Goal: Transaction & Acquisition: Purchase product/service

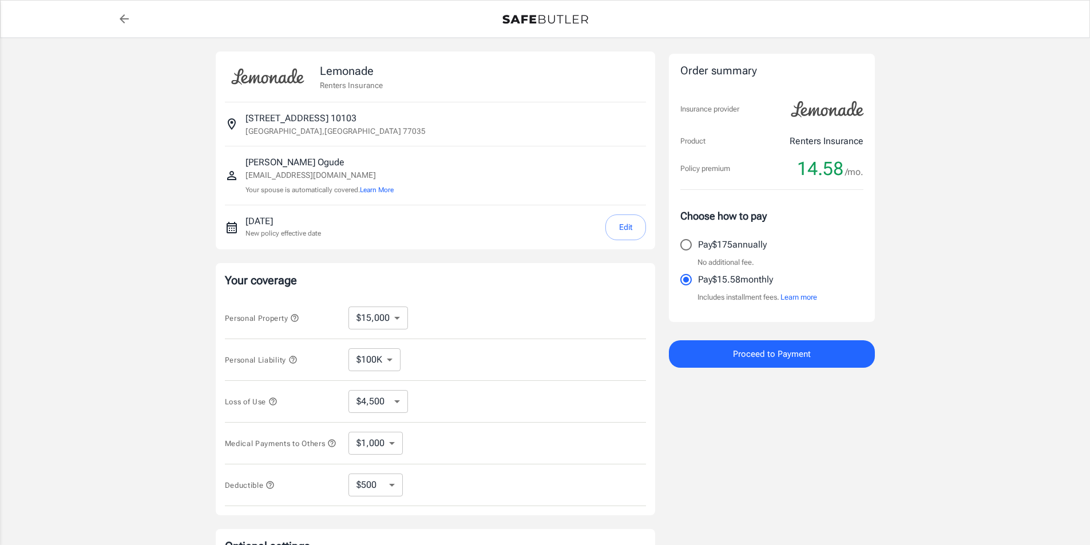
select select "15000"
select select "500"
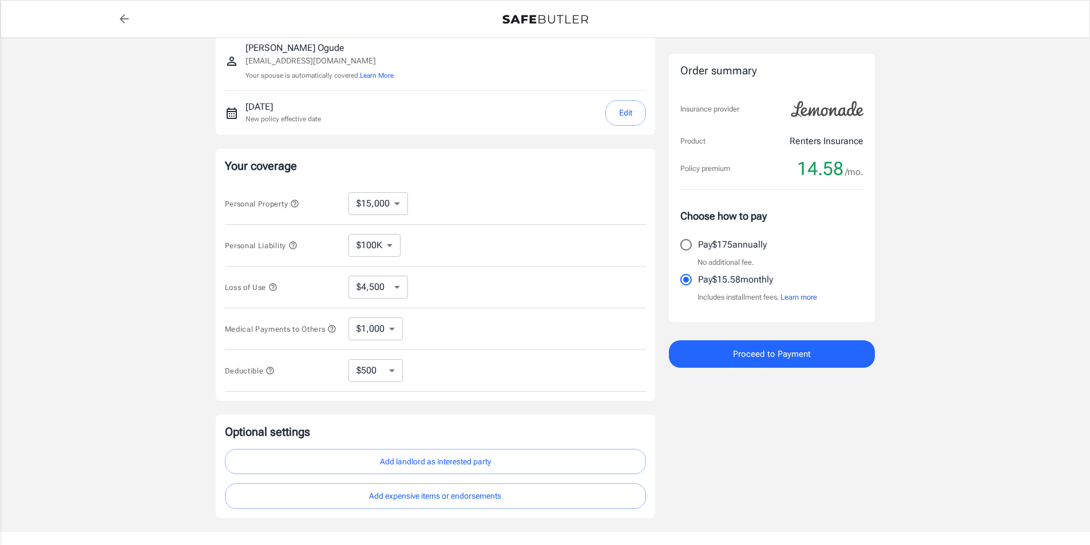
scroll to position [186, 0]
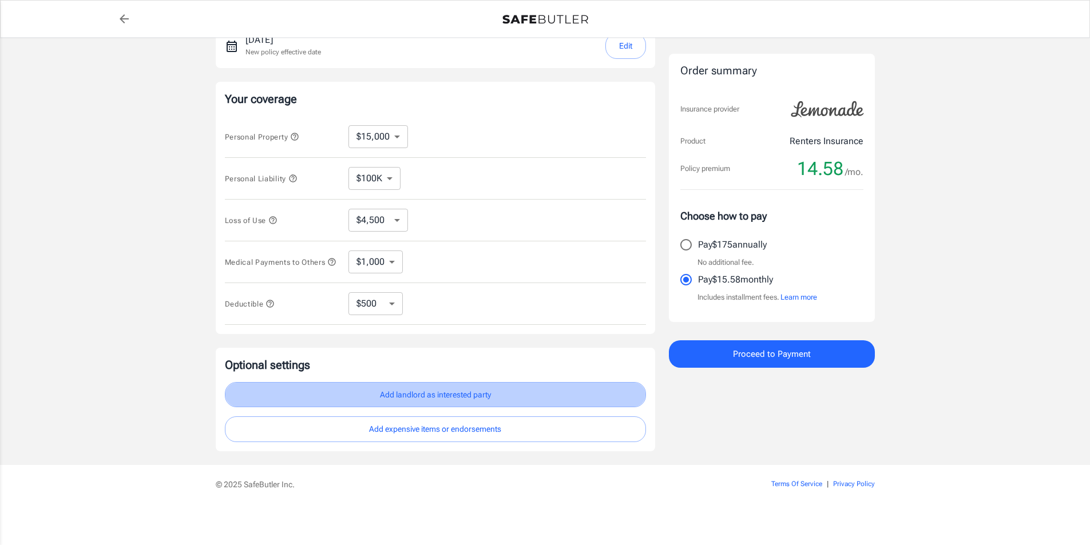
click at [442, 403] on button "Add landlord as interested party" at bounding box center [435, 395] width 421 height 26
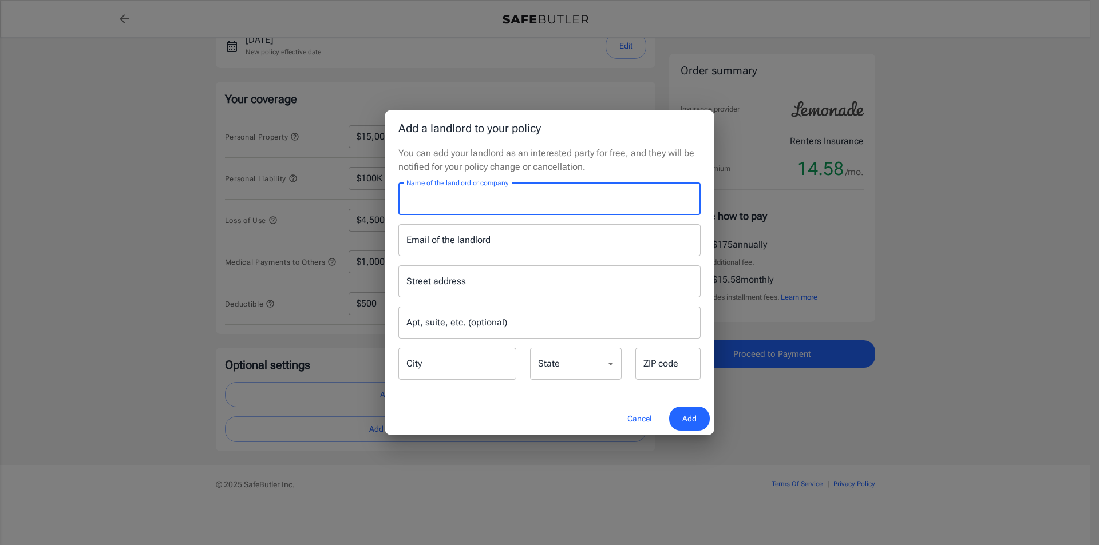
click at [467, 211] on input "Name of the landlord or company" at bounding box center [549, 199] width 302 height 32
click at [160, 282] on div "Add a landlord to your policy You can add your landlord as an interested party …" at bounding box center [549, 272] width 1099 height 545
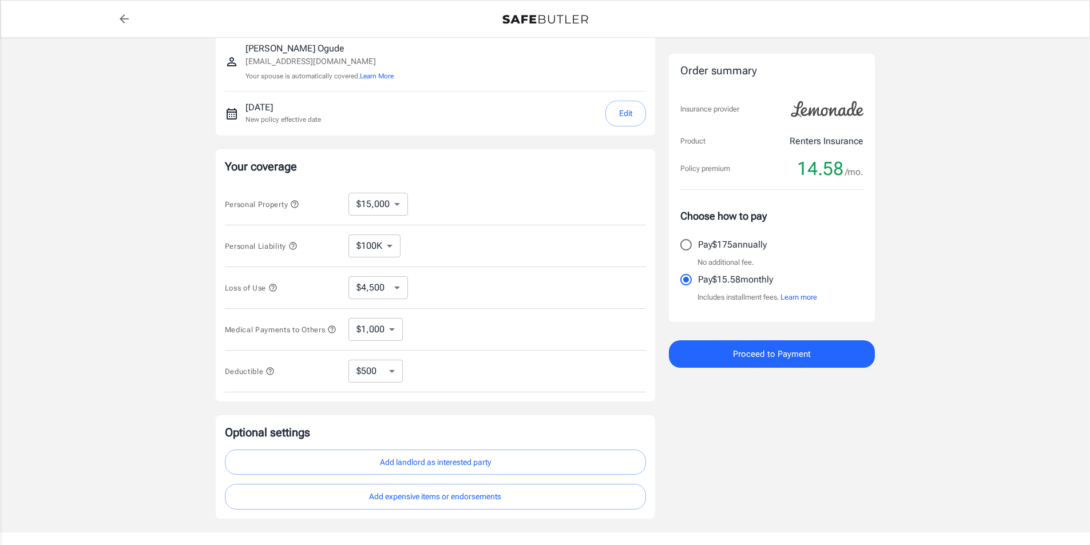
scroll to position [114, 0]
click at [389, 208] on select "$10,000 $15,000 $20,000 $25,000 $30,000 $40,000 $50,000 $100K $150K $200K $250K" at bounding box center [379, 203] width 60 height 23
click at [457, 192] on div "Personal Property $10,000 $15,000 $20,000 $25,000 $30,000 $40,000 $50,000 $100K…" at bounding box center [435, 204] width 421 height 42
click at [364, 289] on select "$4,500 $7,500 $13,500 $22,500 $34,500 $55,500 $85,500 $130K $200K" at bounding box center [379, 287] width 60 height 23
click at [183, 282] on div "Lemonade Renters Insurance [STREET_ADDRESS] [PERSON_NAME] [EMAIL_ADDRESS][DOMAI…" at bounding box center [545, 227] width 1090 height 609
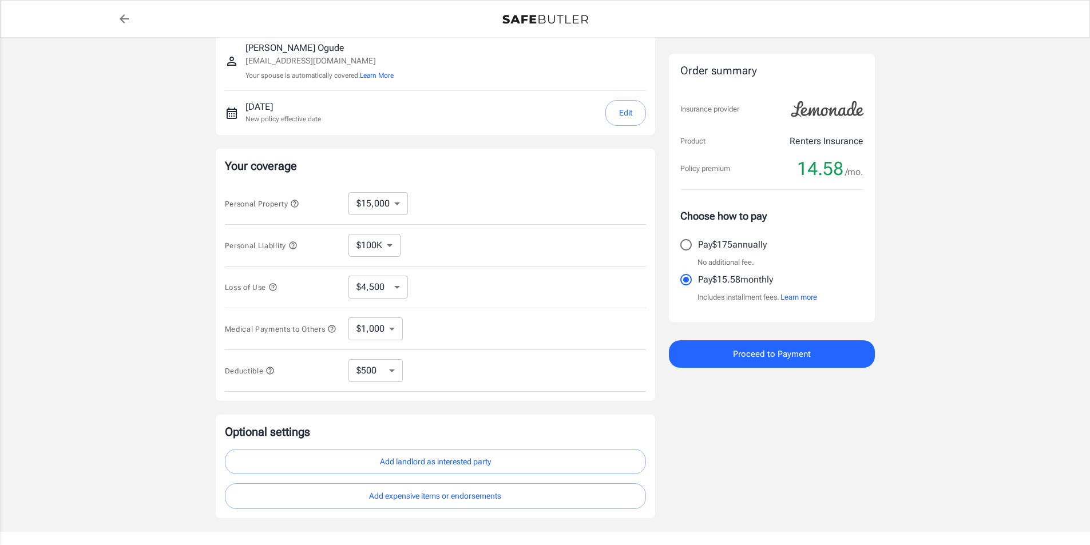
click at [358, 335] on select "$1,000 $2,000 $3,000 $4,000 $5,000" at bounding box center [376, 329] width 54 height 23
click at [169, 324] on div "Lemonade Renters Insurance [STREET_ADDRESS] [PERSON_NAME] [EMAIL_ADDRESS][DOMAI…" at bounding box center [545, 227] width 1090 height 609
click at [351, 203] on select "$10,000 $15,000 $20,000 $25,000 $30,000 $40,000 $50,000 $100K $150K $200K $250K" at bounding box center [379, 203] width 60 height 23
click at [187, 226] on div "Lemonade Renters Insurance [STREET_ADDRESS] [PERSON_NAME] [EMAIL_ADDRESS][DOMAI…" at bounding box center [545, 227] width 1090 height 609
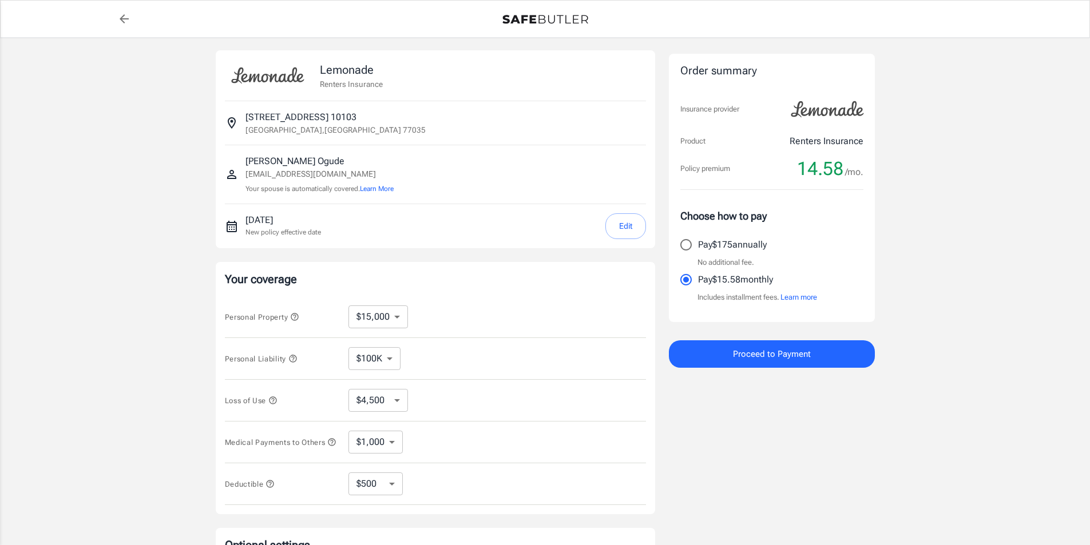
scroll to position [0, 0]
